Goal: Task Accomplishment & Management: Manage account settings

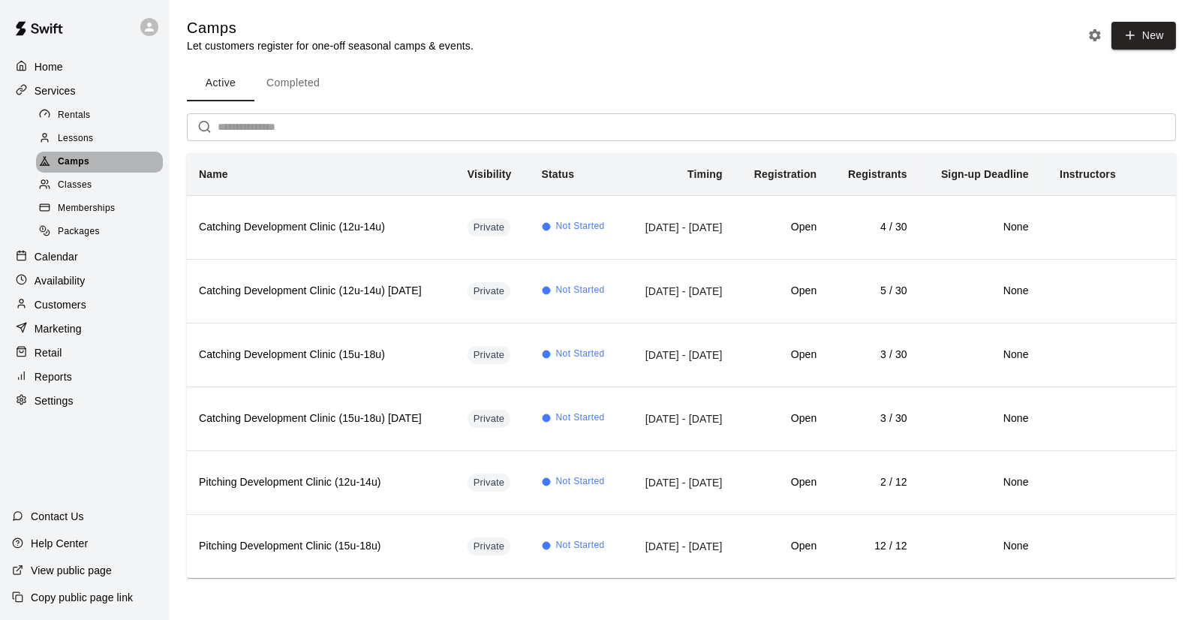
drag, startPoint x: 0, startPoint y: 0, endPoint x: 72, endPoint y: 167, distance: 182.2
click at [72, 167] on span "Camps" at bounding box center [74, 162] width 32 height 15
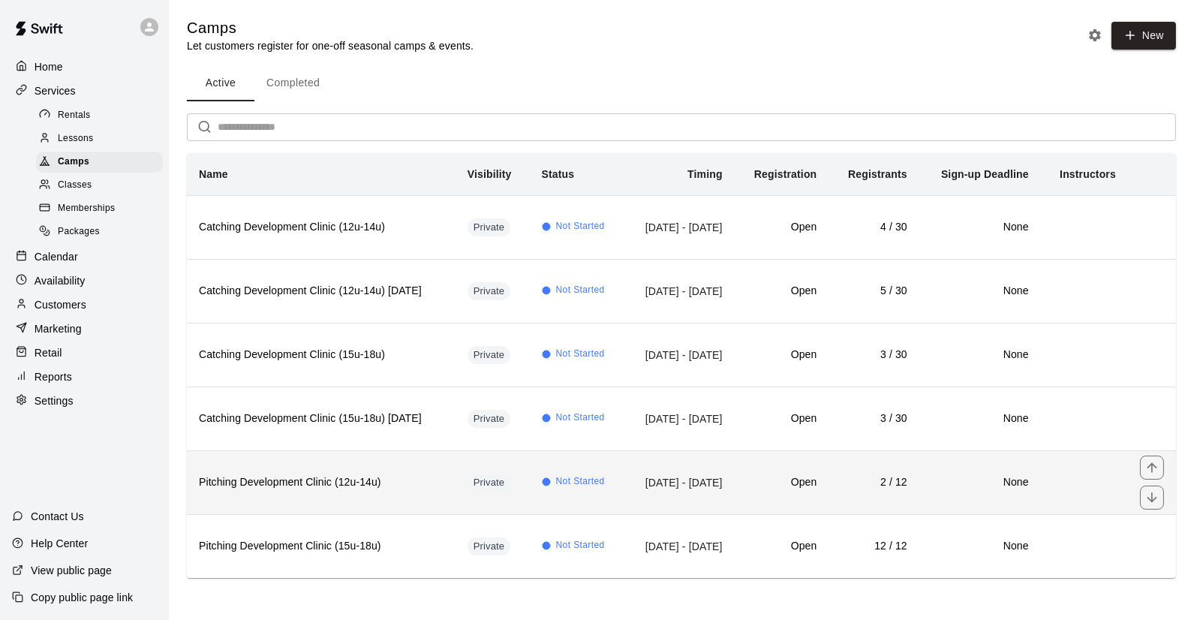
click at [433, 482] on h6 "Pitching Development Clinic (12u-14u)" at bounding box center [321, 482] width 245 height 17
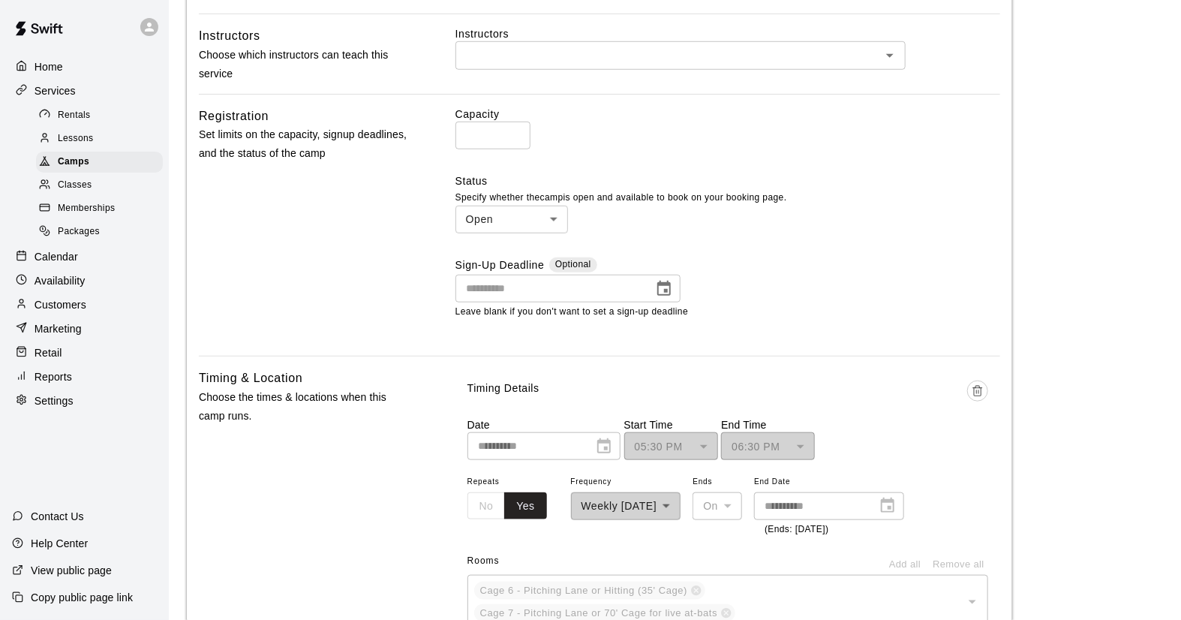
scroll to position [499, 0]
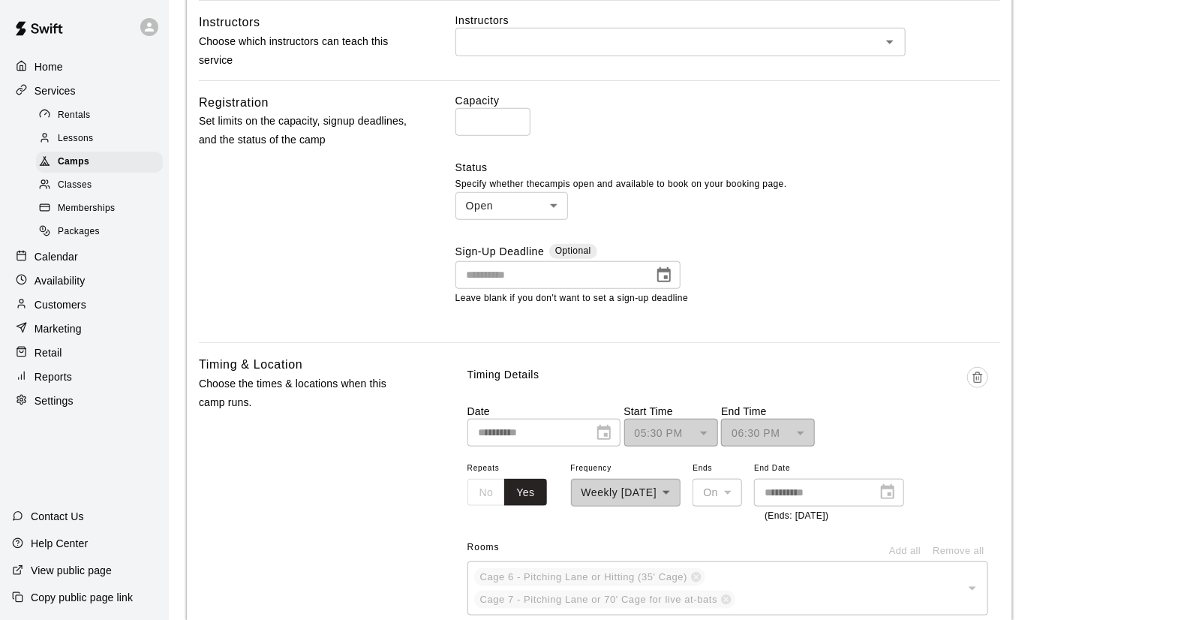
click at [552, 206] on body "**********" at bounding box center [590, 423] width 1181 height 1845
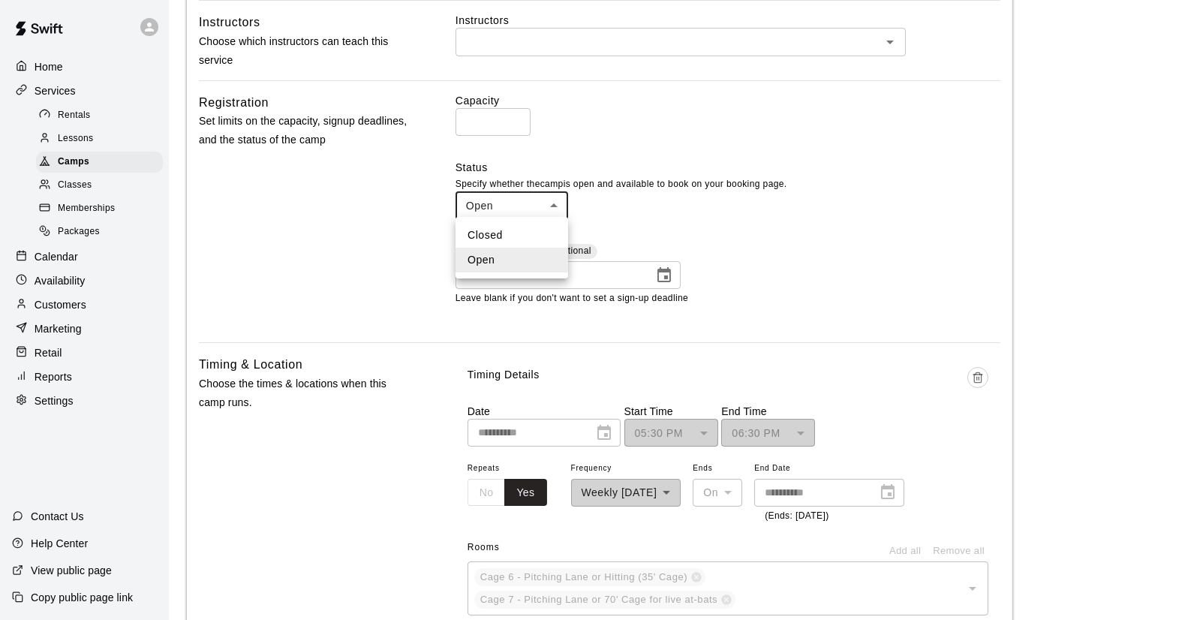
click at [494, 236] on li "Closed" at bounding box center [511, 235] width 113 height 25
type input "******"
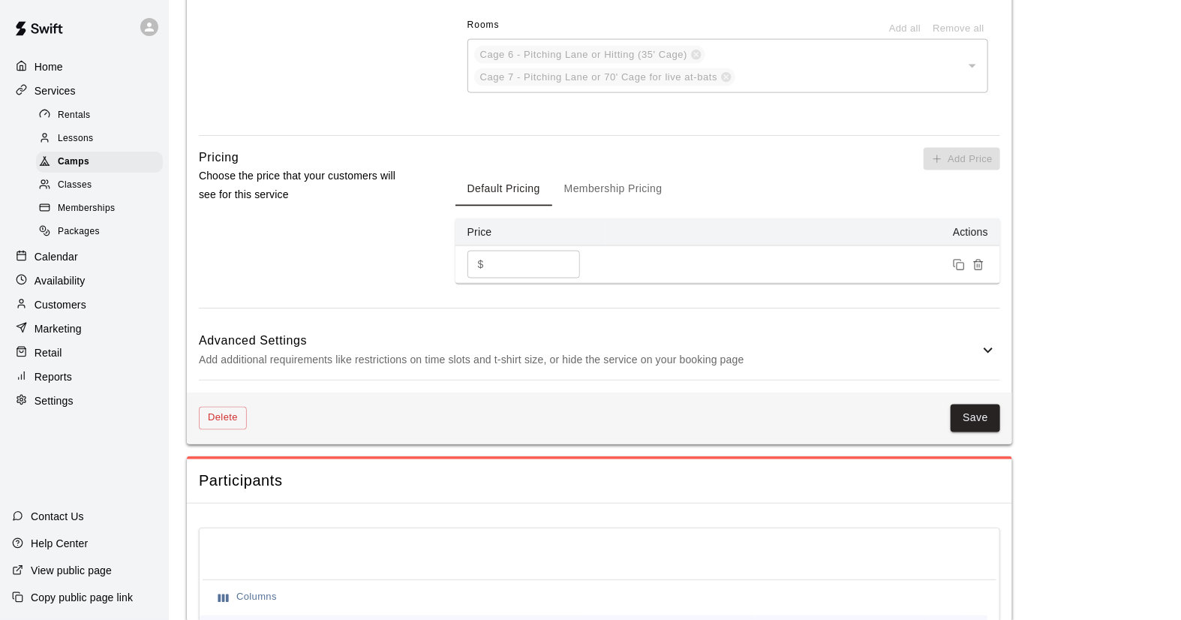
scroll to position [950, 0]
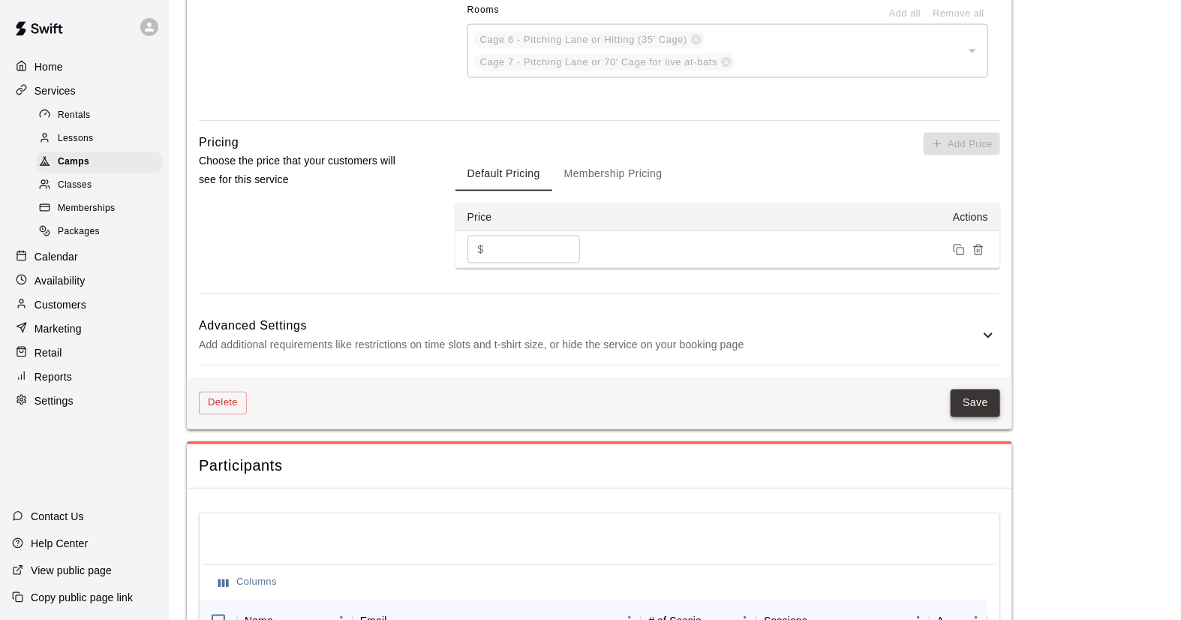
click at [972, 392] on button "Save" at bounding box center [976, 403] width 50 height 28
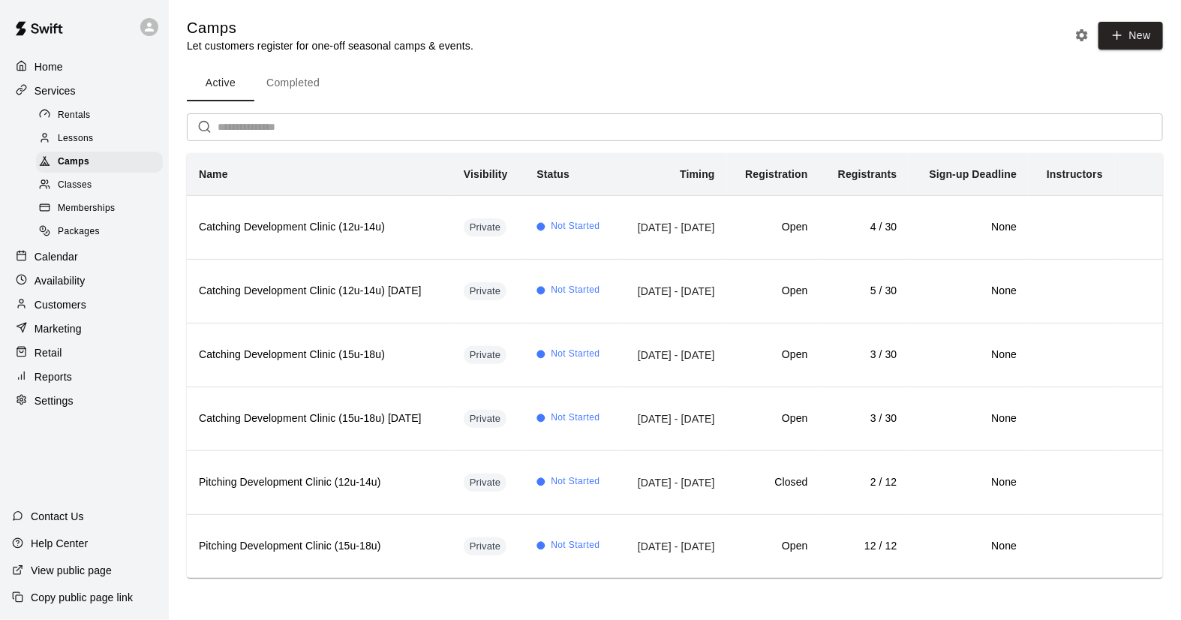
click at [67, 263] on p "Calendar" at bounding box center [57, 256] width 44 height 15
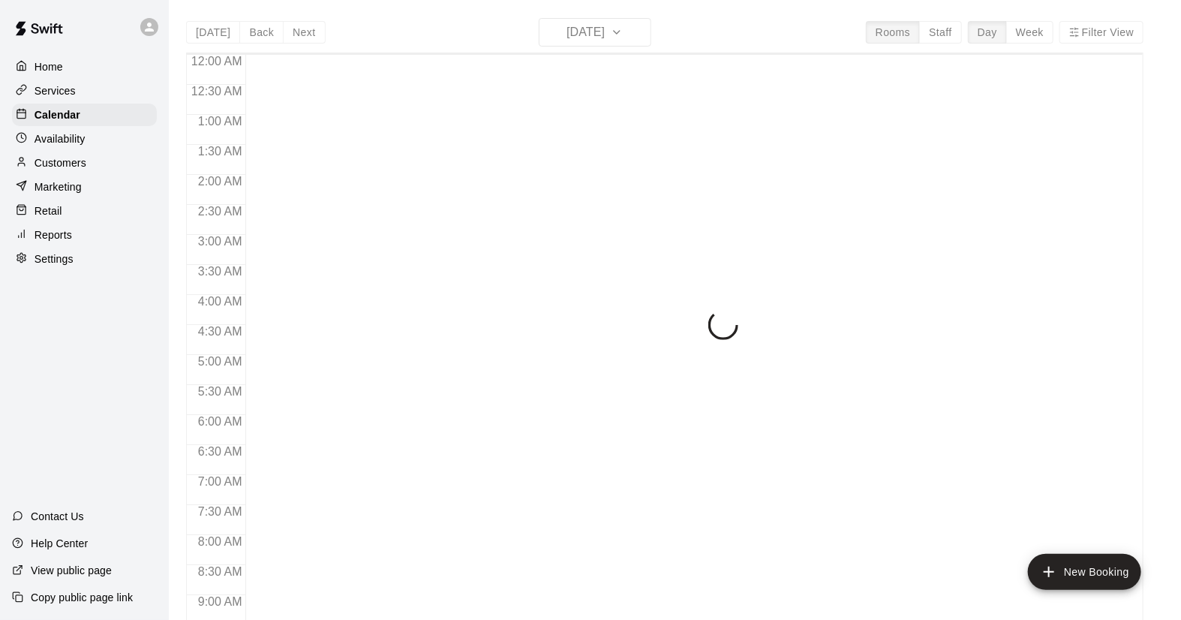
scroll to position [677, 0]
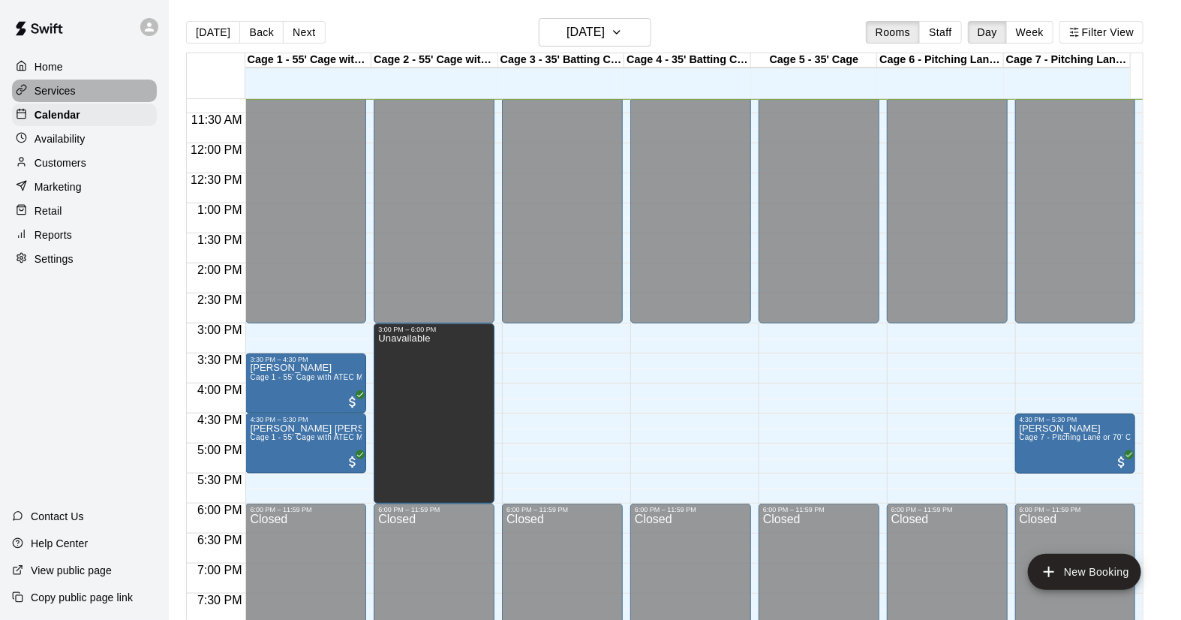
click at [62, 92] on p "Services" at bounding box center [55, 90] width 41 height 15
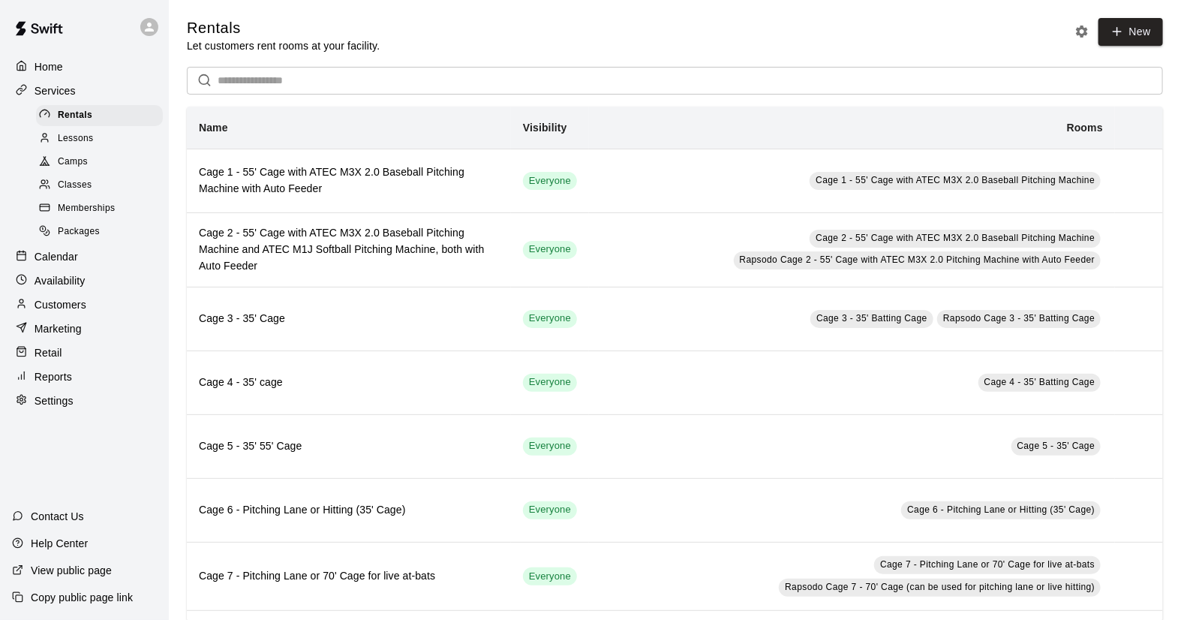
click at [60, 169] on span "Camps" at bounding box center [73, 162] width 30 height 15
